Goal: Use online tool/utility: Utilize a website feature to perform a specific function

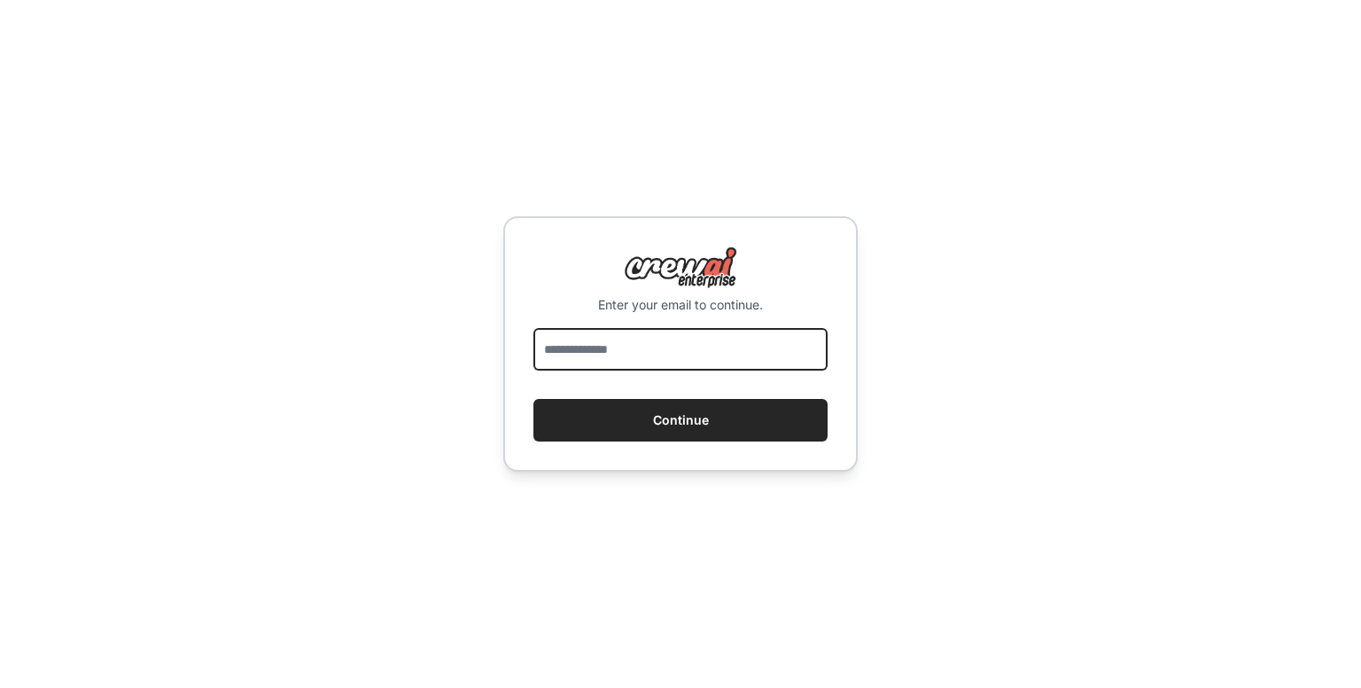
click at [650, 342] on input "email" at bounding box center [681, 349] width 294 height 43
type input "**********"
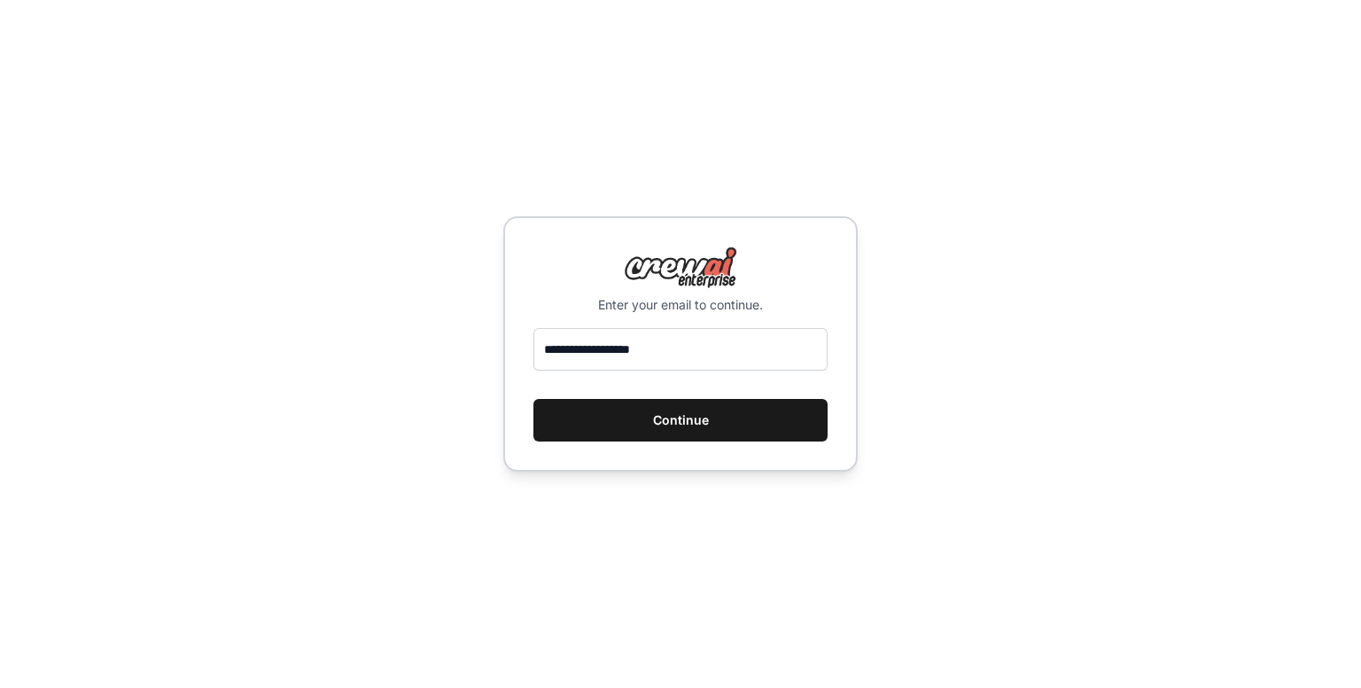
click at [638, 411] on button "Continue" at bounding box center [681, 420] width 294 height 43
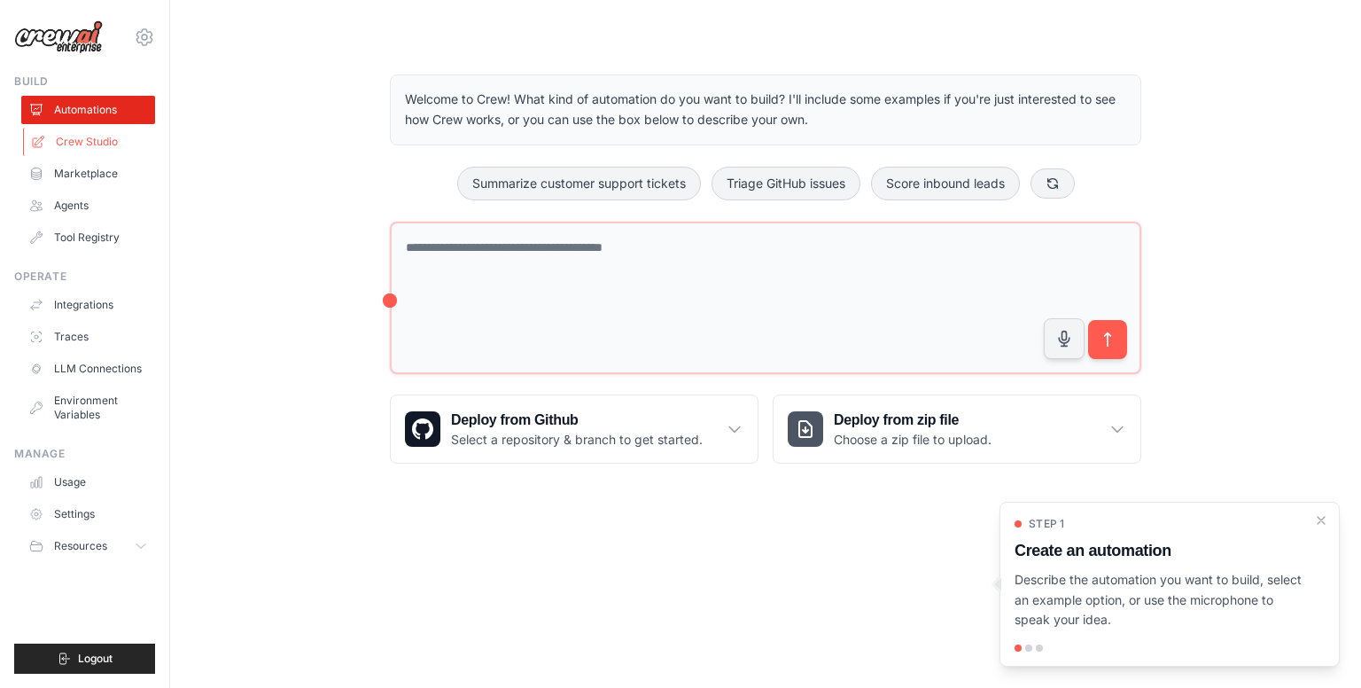
click at [73, 141] on link "Crew Studio" at bounding box center [90, 142] width 134 height 28
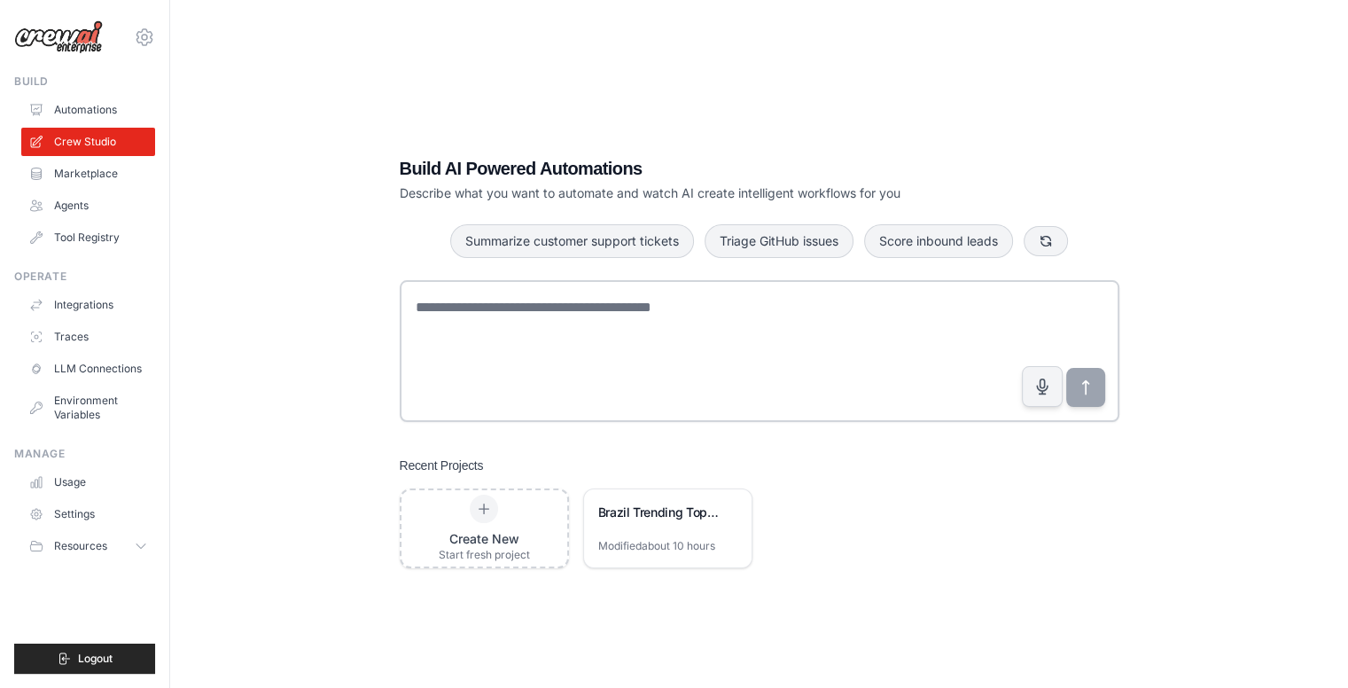
click at [927, 470] on div "Recent Projects" at bounding box center [760, 465] width 720 height 18
click at [953, 423] on div at bounding box center [760, 354] width 720 height 148
click at [94, 142] on link "Crew Studio" at bounding box center [90, 142] width 134 height 28
